Goal: Transaction & Acquisition: Purchase product/service

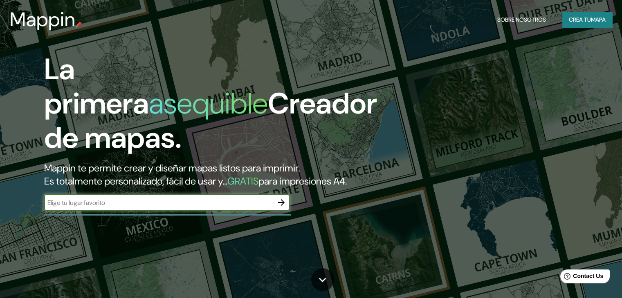
click at [144, 169] on div "La primera asequible Creador de mapas. Mappin te permite crear y diseñar mapas …" at bounding box center [199, 135] width 373 height 167
type input "tarapoto"
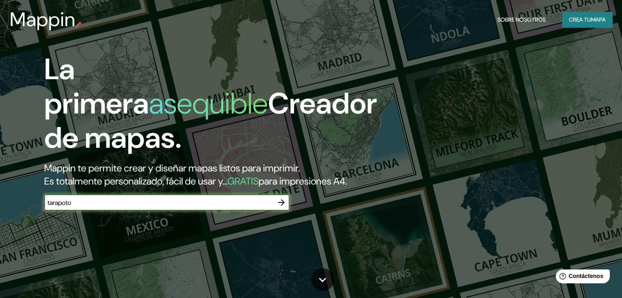
click at [283, 208] on icon "button" at bounding box center [281, 203] width 10 height 10
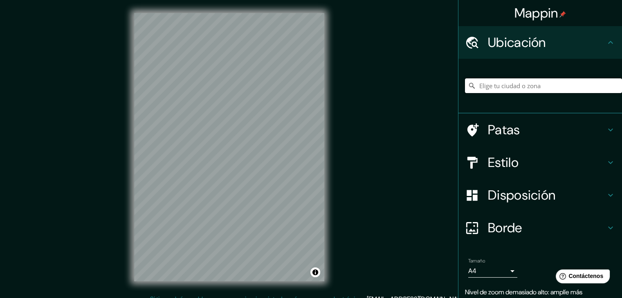
click at [486, 82] on input "Elige tu ciudad o zona" at bounding box center [543, 85] width 157 height 15
type input "[GEOGRAPHIC_DATA]"
click at [522, 38] on font "Ubicación" at bounding box center [517, 42] width 58 height 17
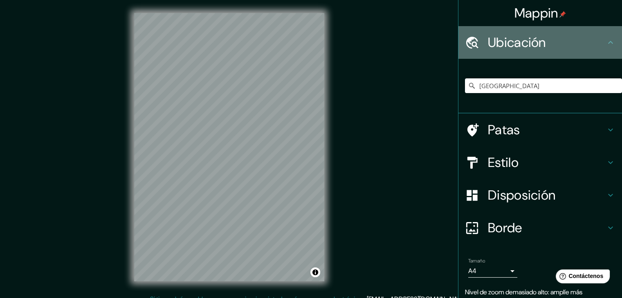
click at [577, 38] on h4 "Ubicación" at bounding box center [547, 42] width 118 height 16
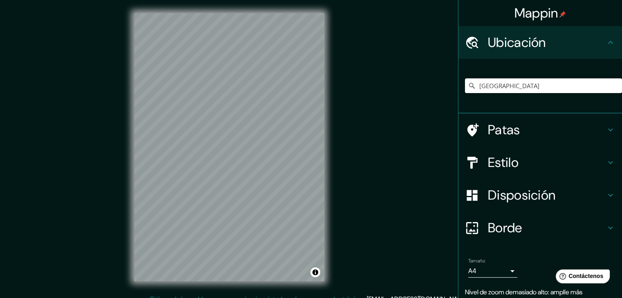
scroll to position [31, 0]
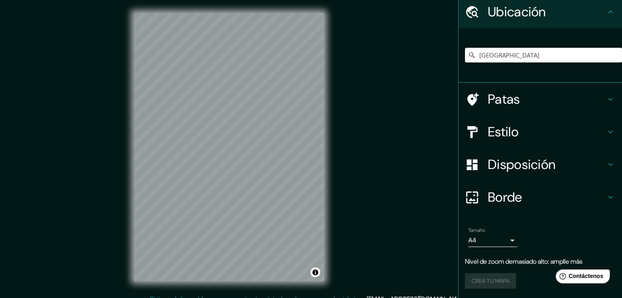
click at [486, 275] on div "Crea tu mapa" at bounding box center [540, 281] width 150 height 16
click at [510, 201] on font "Borde" at bounding box center [505, 197] width 34 height 17
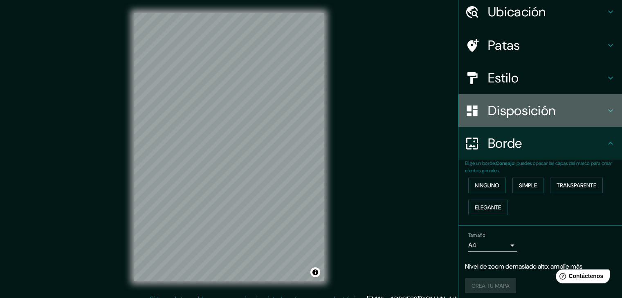
click at [504, 117] on font "Disposición" at bounding box center [521, 110] width 67 height 17
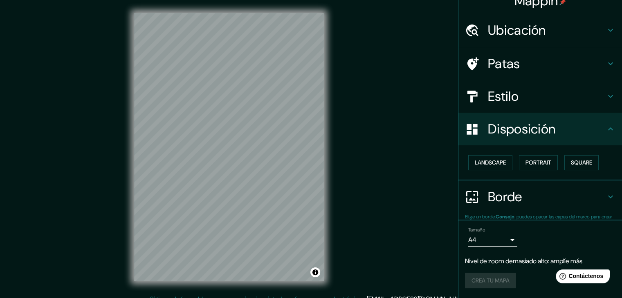
scroll to position [12, 0]
click at [493, 94] on font "Estilo" at bounding box center [503, 96] width 31 height 17
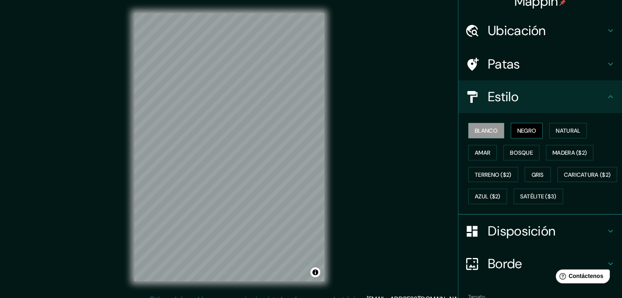
click at [522, 135] on button "Negro" at bounding box center [527, 131] width 32 height 16
click at [557, 129] on font "Natural" at bounding box center [567, 130] width 25 height 7
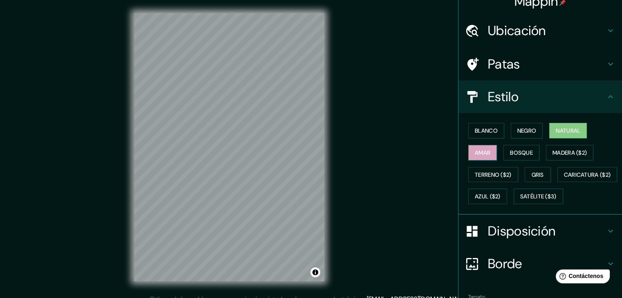
click at [489, 152] on button "Amar" at bounding box center [482, 153] width 29 height 16
